Goal: Task Accomplishment & Management: Complete application form

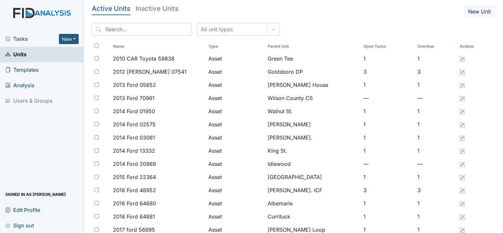
click at [81, 40] on div "Tasks New Form Inspection Document Bundle" at bounding box center [42, 38] width 84 height 15
click at [79, 40] on div "Tasks New Form Inspection Document Bundle" at bounding box center [42, 38] width 84 height 15
click at [53, 57] on link "Units" at bounding box center [42, 54] width 84 height 15
click at [133, 27] on input "search" at bounding box center [142, 29] width 100 height 12
click at [76, 39] on button "New" at bounding box center [69, 39] width 20 height 10
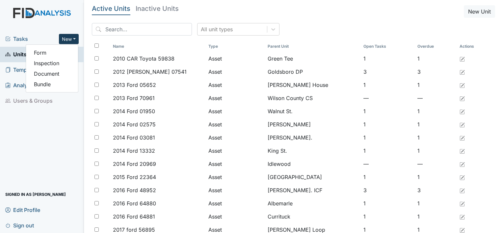
click at [74, 39] on button "New" at bounding box center [69, 39] width 20 height 10
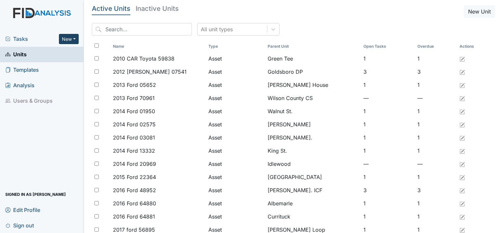
click at [73, 40] on button "New" at bounding box center [69, 39] width 20 height 10
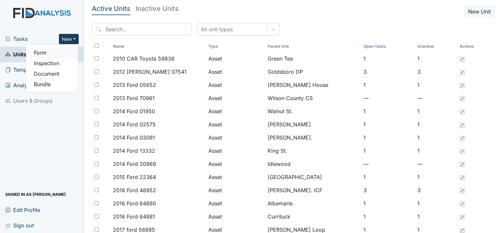
click at [49, 53] on link "Form" at bounding box center [52, 52] width 52 height 11
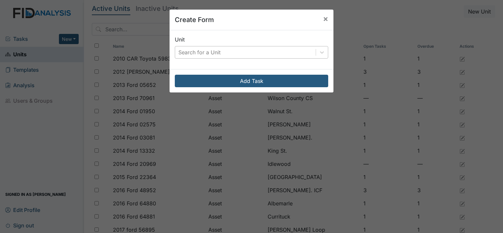
click at [198, 53] on div "Search for a Unit" at bounding box center [199, 52] width 42 height 8
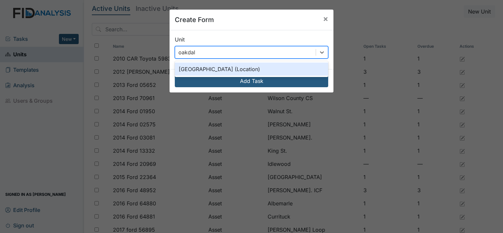
type input "oakdale"
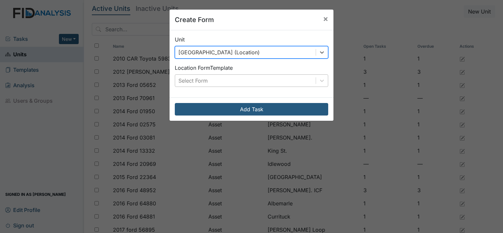
click at [245, 84] on div "Select Form" at bounding box center [245, 81] width 140 height 12
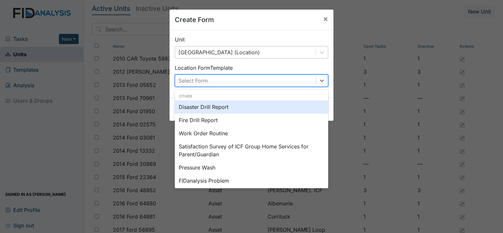
click at [203, 107] on div "Disaster Drill Report" at bounding box center [251, 106] width 153 height 13
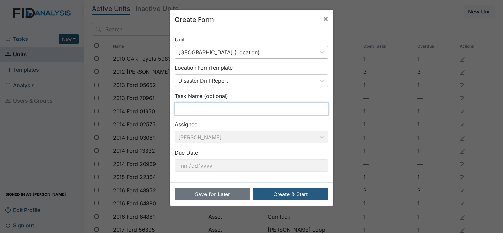
click at [212, 110] on input "text" at bounding box center [251, 109] width 153 height 12
click at [194, 110] on input "text" at bounding box center [251, 109] width 153 height 12
type input "[MEDICAL_DATA] & Relocation"
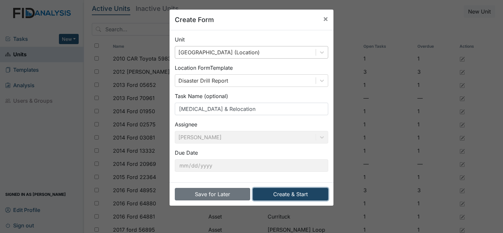
click at [295, 193] on button "Create & Start" at bounding box center [290, 194] width 75 height 12
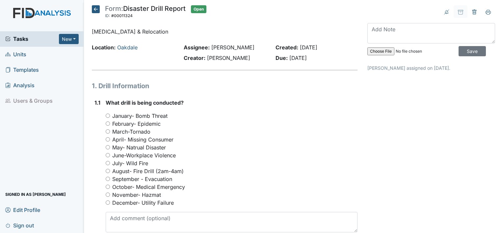
click at [109, 180] on input "September - Evacuation" at bounding box center [108, 179] width 4 height 4
radio input "true"
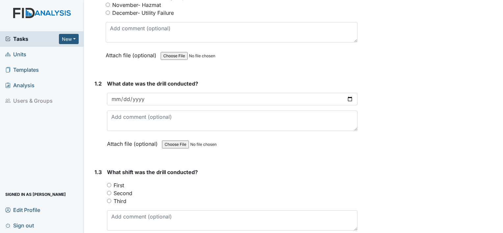
scroll to position [197, 0]
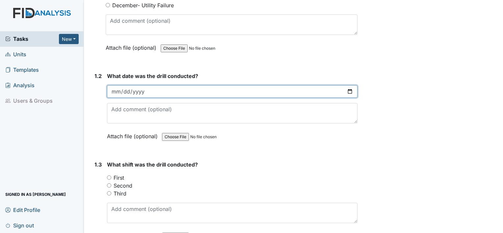
click at [117, 91] on input "date" at bounding box center [232, 91] width 250 height 12
type input "[DATE]"
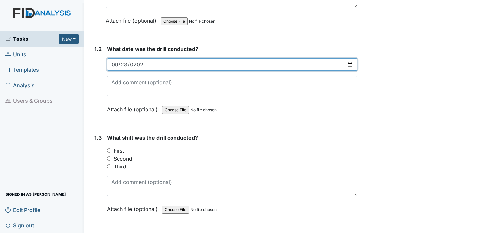
scroll to position [263, 0]
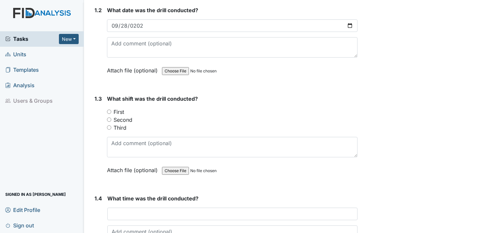
click at [108, 111] on input "First" at bounding box center [109, 112] width 4 height 4
radio input "true"
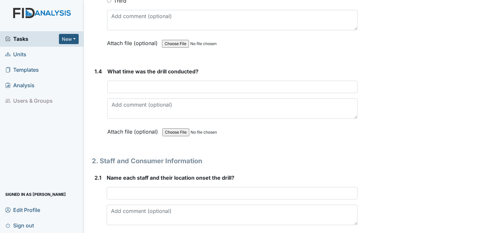
scroll to position [395, 0]
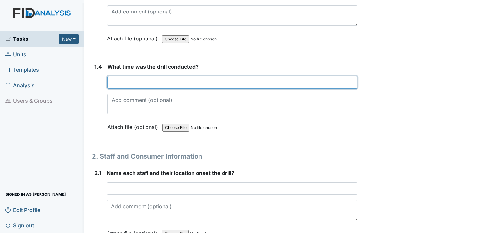
click at [153, 78] on input "text" at bounding box center [232, 82] width 250 height 12
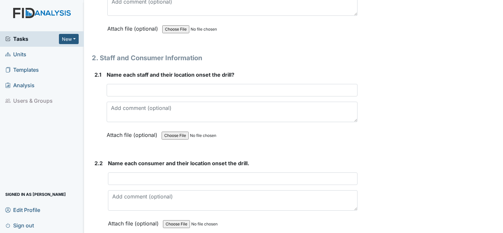
scroll to position [493, 0]
type input "10:05am"
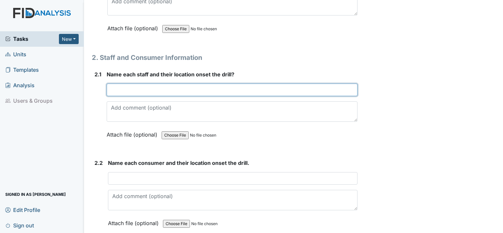
click at [125, 86] on input "text" at bounding box center [232, 90] width 251 height 12
type input "All Staff and consumers were in the kitchen and living room area."
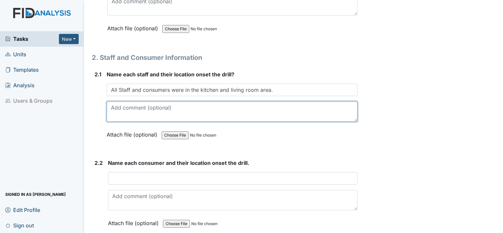
click at [183, 108] on textarea at bounding box center [232, 111] width 251 height 20
click at [346, 105] on textarea "This is the first time that I have conducted this drill as management, so I wan…" at bounding box center [232, 111] width 251 height 20
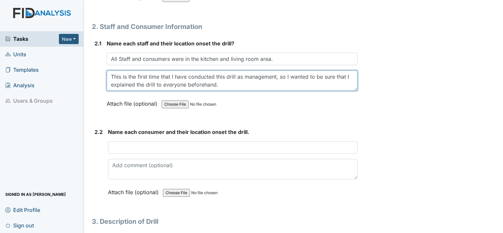
scroll to position [526, 0]
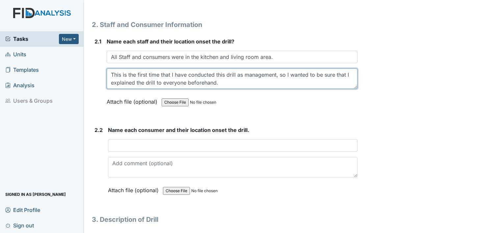
type textarea "This is the first time that I have conducted this drill as management, so I wan…"
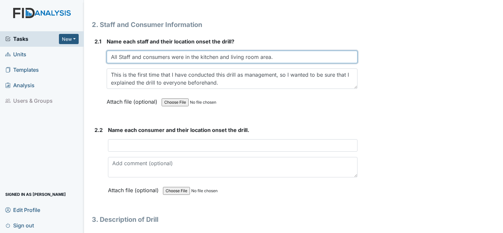
drag, startPoint x: 283, startPoint y: 54, endPoint x: 93, endPoint y: 62, distance: 189.6
click at [95, 62] on div "2.1 Name each staff and their location onset the drill? All Staff and consumers…" at bounding box center [224, 76] width 265 height 78
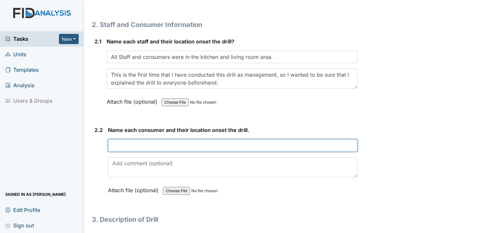
click at [150, 139] on input "text" at bounding box center [232, 145] width 249 height 12
paste input "All Staff and consumers were in the kitchen and living room area."
type input "All Staff and consumers were in the kitchen and living room area."
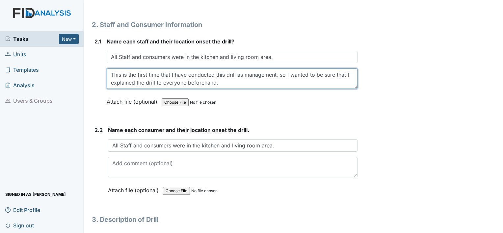
drag, startPoint x: 111, startPoint y: 74, endPoint x: 241, endPoint y: 80, distance: 130.1
click at [241, 80] on textarea "This is the first time that I have conducted this drill as management, so I wan…" at bounding box center [232, 78] width 251 height 20
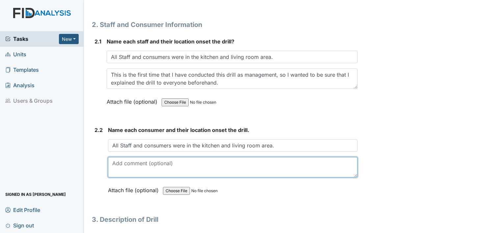
click at [189, 164] on textarea at bounding box center [232, 167] width 249 height 20
paste textarea "This is the first time that I have conducted this drill as management, so I wan…"
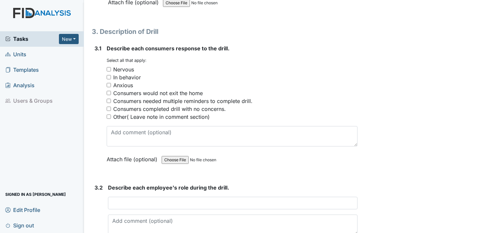
scroll to position [724, 0]
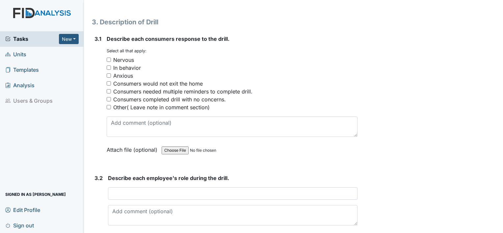
type textarea "This is the first time that I have conducted this drill as management, so I wan…"
click at [107, 97] on input "Consumers completed drill with no concerns." at bounding box center [109, 99] width 4 height 4
checkbox input "true"
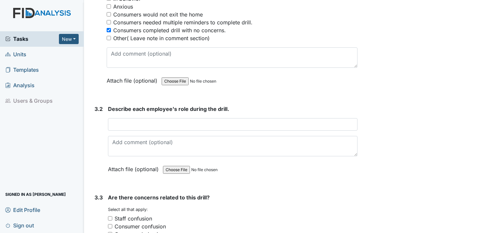
scroll to position [822, 0]
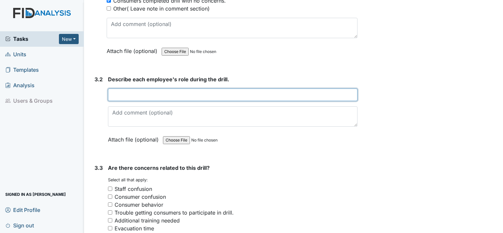
click at [127, 90] on input "text" at bounding box center [232, 94] width 249 height 12
click at [191, 89] on input "text" at bounding box center [232, 94] width 249 height 12
click at [156, 91] on input "text" at bounding box center [232, 94] width 249 height 12
click at [136, 91] on input "text" at bounding box center [232, 94] width 249 height 12
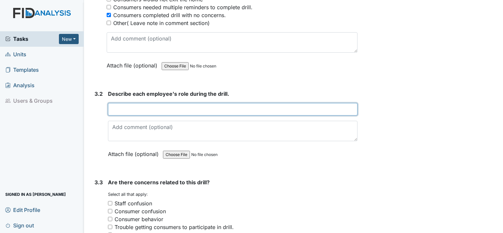
scroll to position [855, 0]
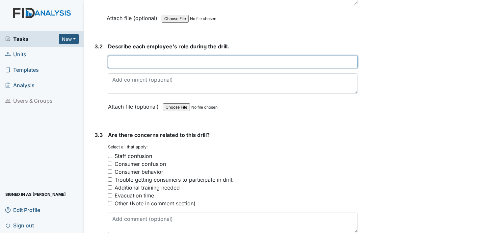
click at [144, 58] on input "text" at bounding box center [232, 62] width 249 height 12
click at [170, 62] on input "text" at bounding box center [232, 62] width 249 height 12
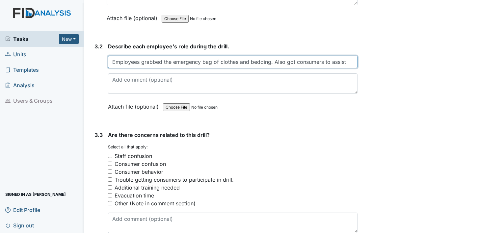
scroll to position [0, 0]
type input "Employees grabbed the emergency bag of clothes and bedding. Also got consumers …"
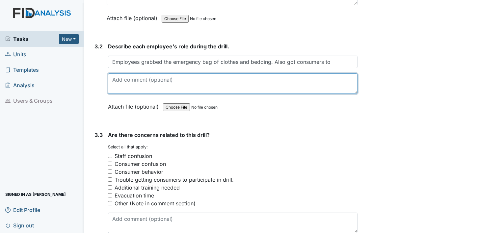
click at [182, 77] on textarea at bounding box center [232, 83] width 249 height 20
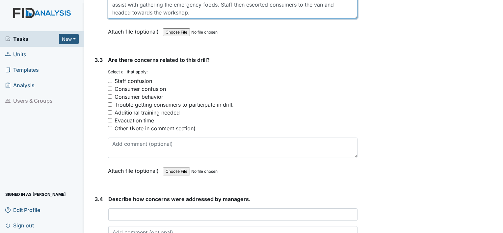
scroll to position [921, 0]
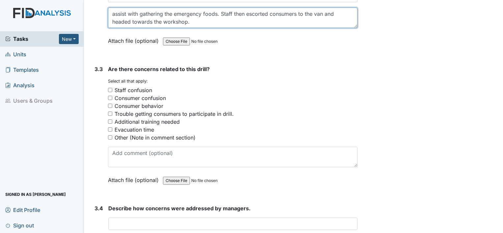
type textarea "assist with gathering the emergency foods. Staff then escorted consumers to the…"
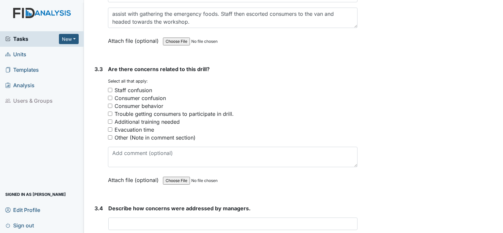
click at [110, 119] on input "Additional training needed" at bounding box center [110, 121] width 4 height 4
checkbox input "true"
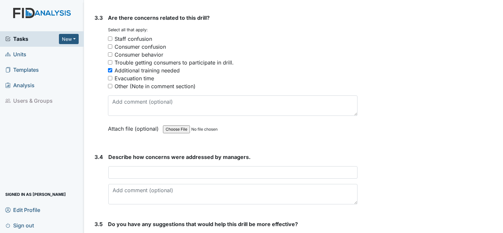
scroll to position [987, 0]
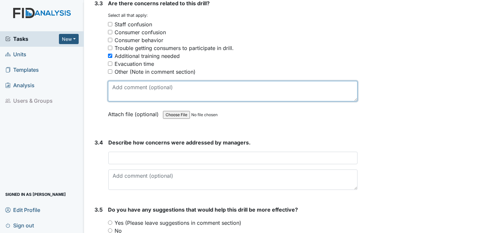
click at [163, 84] on textarea at bounding box center [232, 91] width 249 height 20
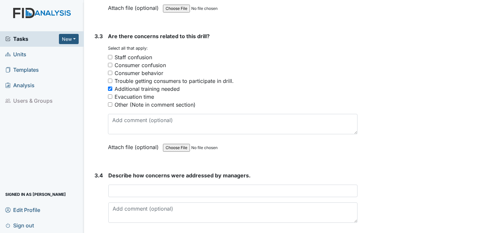
click at [109, 102] on input "Other (Note in comment section)" at bounding box center [110, 104] width 4 height 4
checkbox input "true"
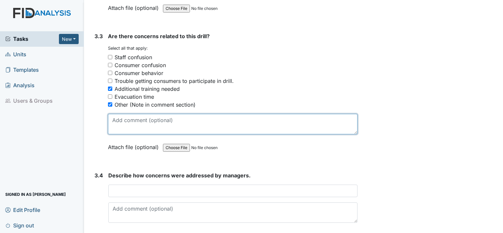
click at [130, 117] on textarea at bounding box center [232, 124] width 249 height 20
click at [287, 116] on textarea "Staff and consumers did very well. More training is definitely needed" at bounding box center [232, 124] width 249 height 20
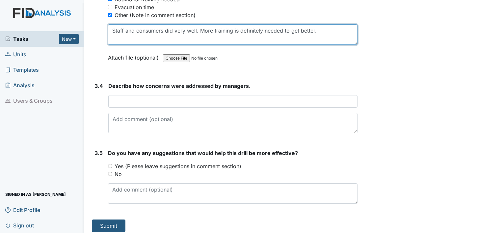
scroll to position [1044, 0]
type textarea "Staff and consumers did very well. More training is definitely needed to get be…"
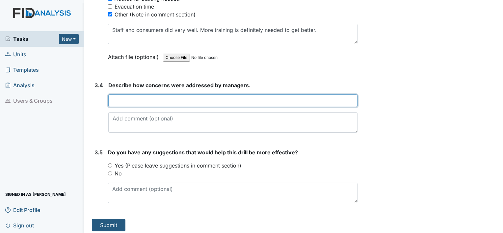
click at [145, 95] on input "text" at bounding box center [232, 100] width 249 height 12
type input "Joined on the drill."
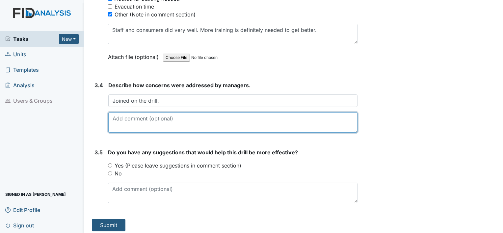
click at [178, 112] on textarea at bounding box center [232, 122] width 249 height 20
type textarea "Congratulated all and thanked them for their cooperation."
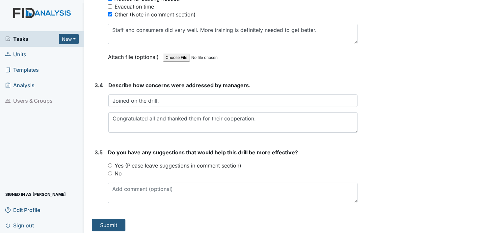
click at [109, 171] on input "No" at bounding box center [110, 173] width 4 height 4
radio input "true"
click at [114, 219] on button "Submit" at bounding box center [109, 225] width 34 height 12
